Goal: Information Seeking & Learning: Learn about a topic

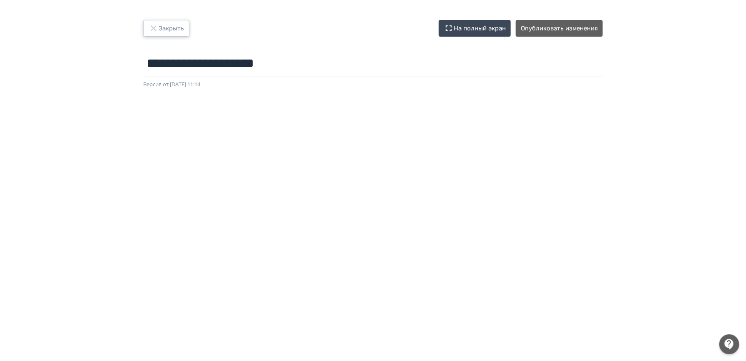
click at [174, 23] on button "Закрыть" at bounding box center [166, 28] width 46 height 17
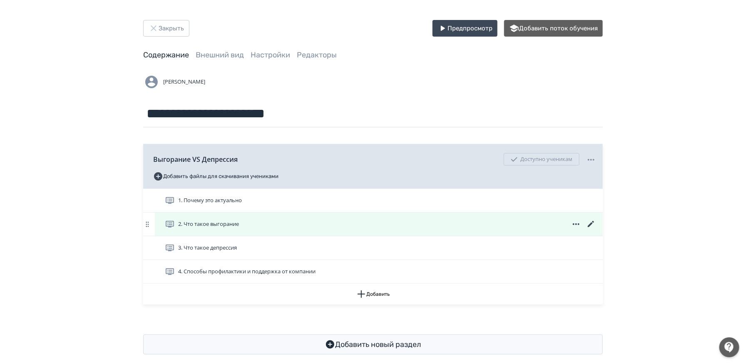
click at [590, 226] on icon at bounding box center [591, 224] width 10 height 10
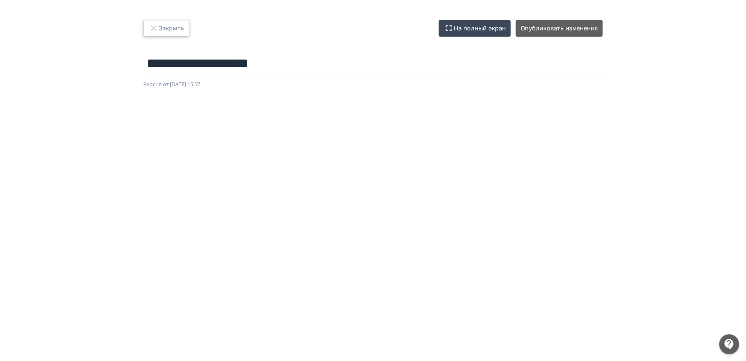
click at [161, 23] on button "Закрыть" at bounding box center [166, 28] width 46 height 17
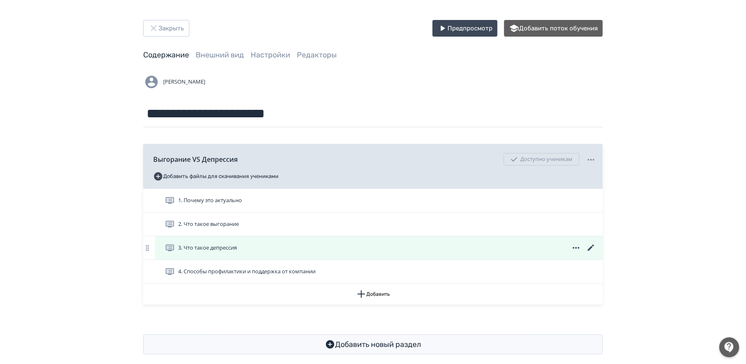
click at [591, 249] on icon at bounding box center [591, 248] width 10 height 10
